Goal: Task Accomplishment & Management: Manage account settings

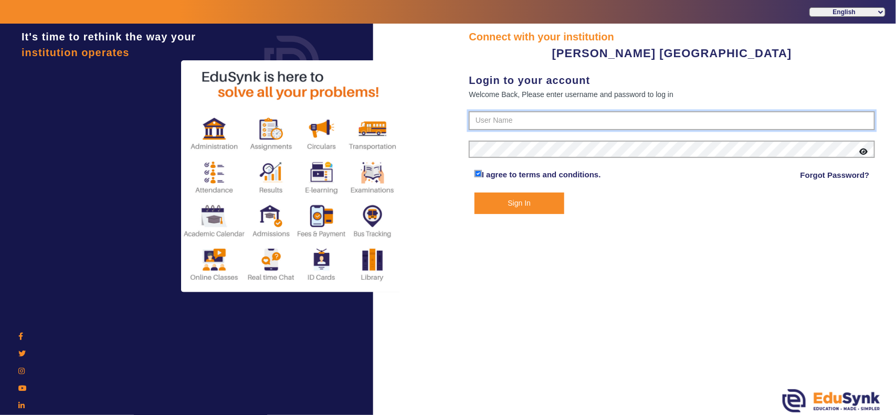
type input "7685859009"
click at [525, 203] on button "Sign In" at bounding box center [519, 204] width 90 height 22
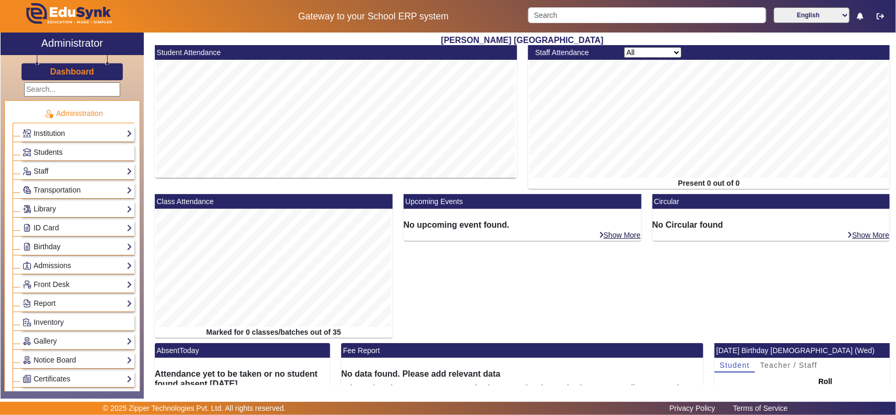
click at [62, 154] on span "Students" at bounding box center [48, 152] width 29 height 8
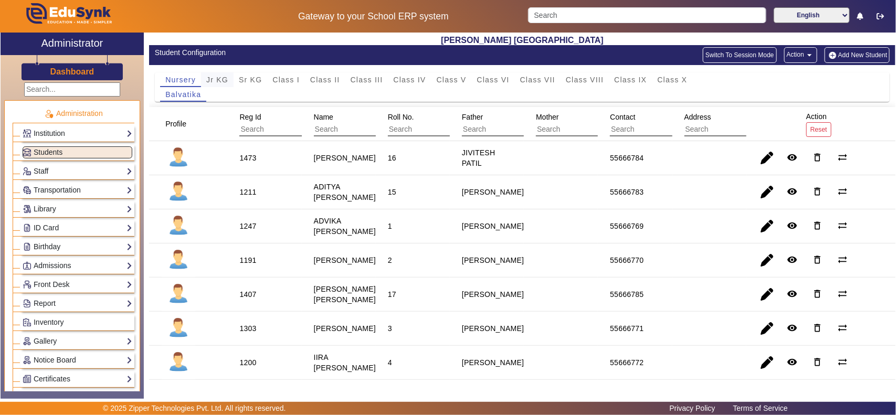
click at [205, 79] on div "Jr KG" at bounding box center [217, 79] width 33 height 15
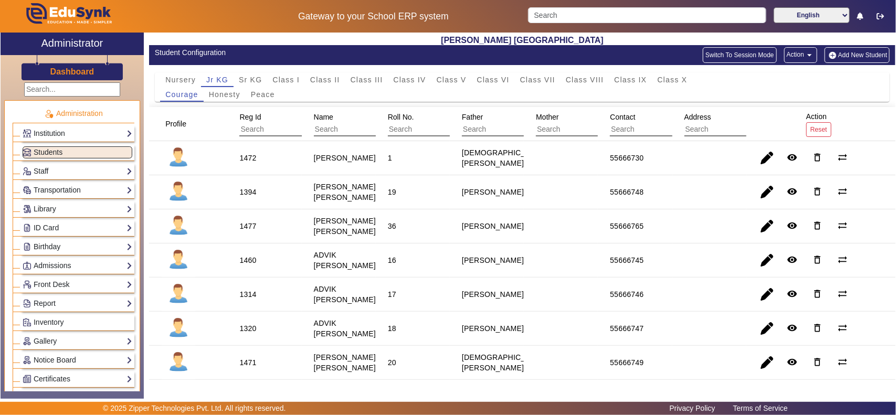
click at [408, 114] on span "Roll No." at bounding box center [401, 117] width 26 height 8
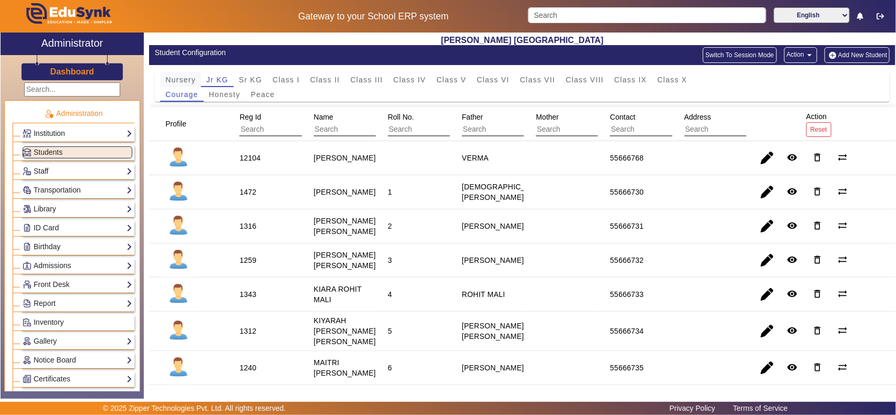
click at [167, 74] on span "Nursery" at bounding box center [180, 79] width 30 height 15
